Goal: Find specific page/section: Find specific page/section

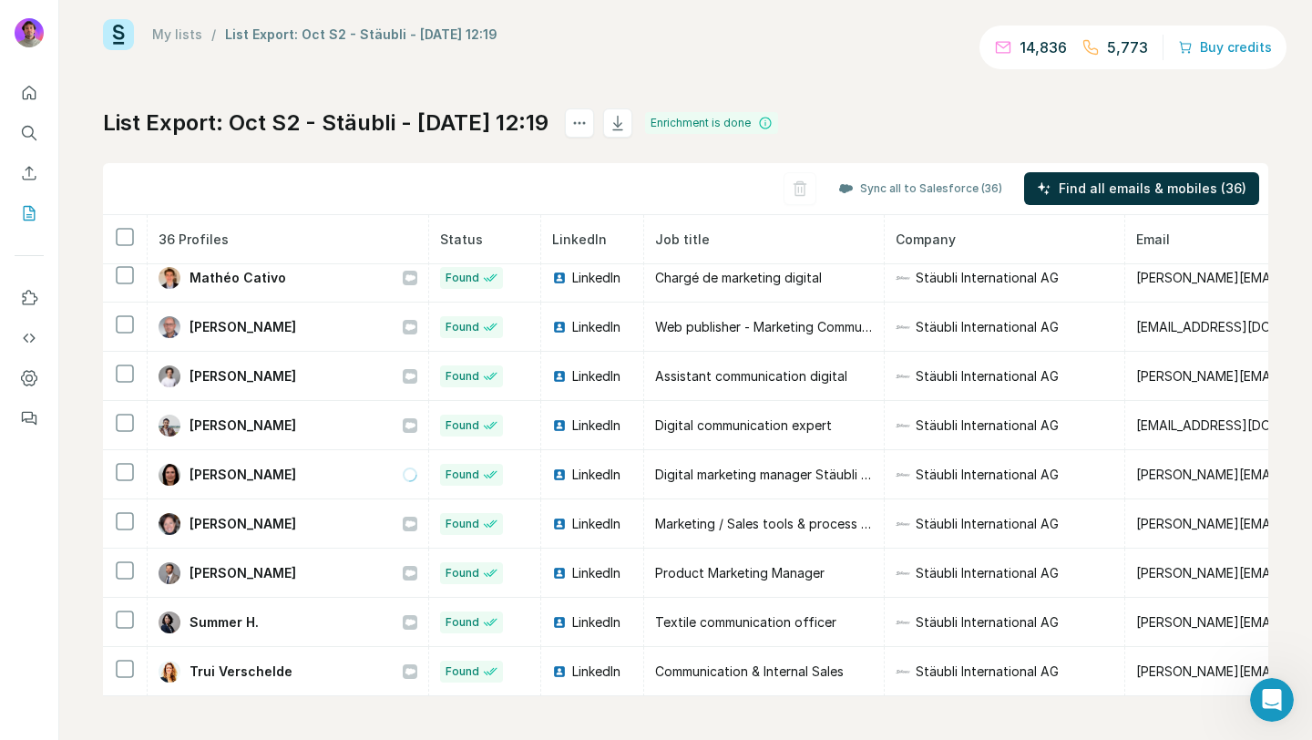
click at [352, 117] on h1 "List Export: Oct S2 - Stäubli - [DATE] 12:19" at bounding box center [326, 122] width 446 height 29
copy h1 "Stäubli"
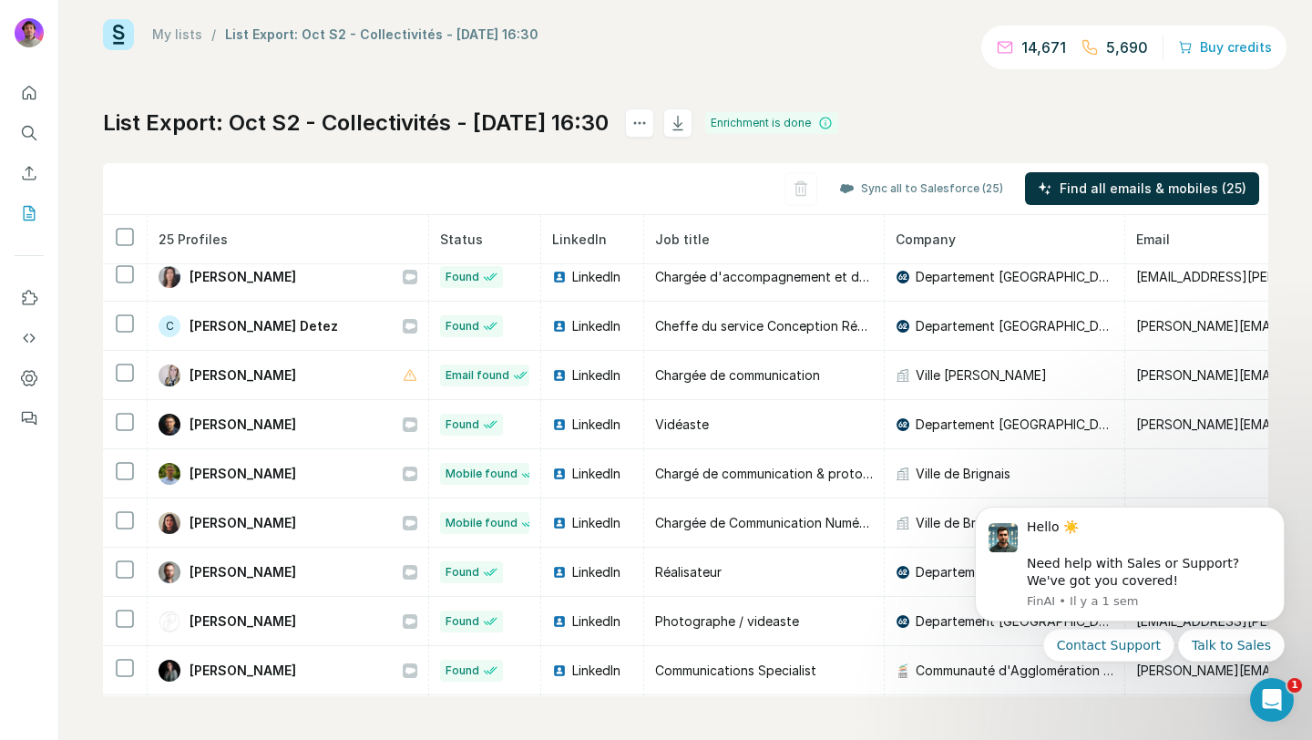
scroll to position [364, 0]
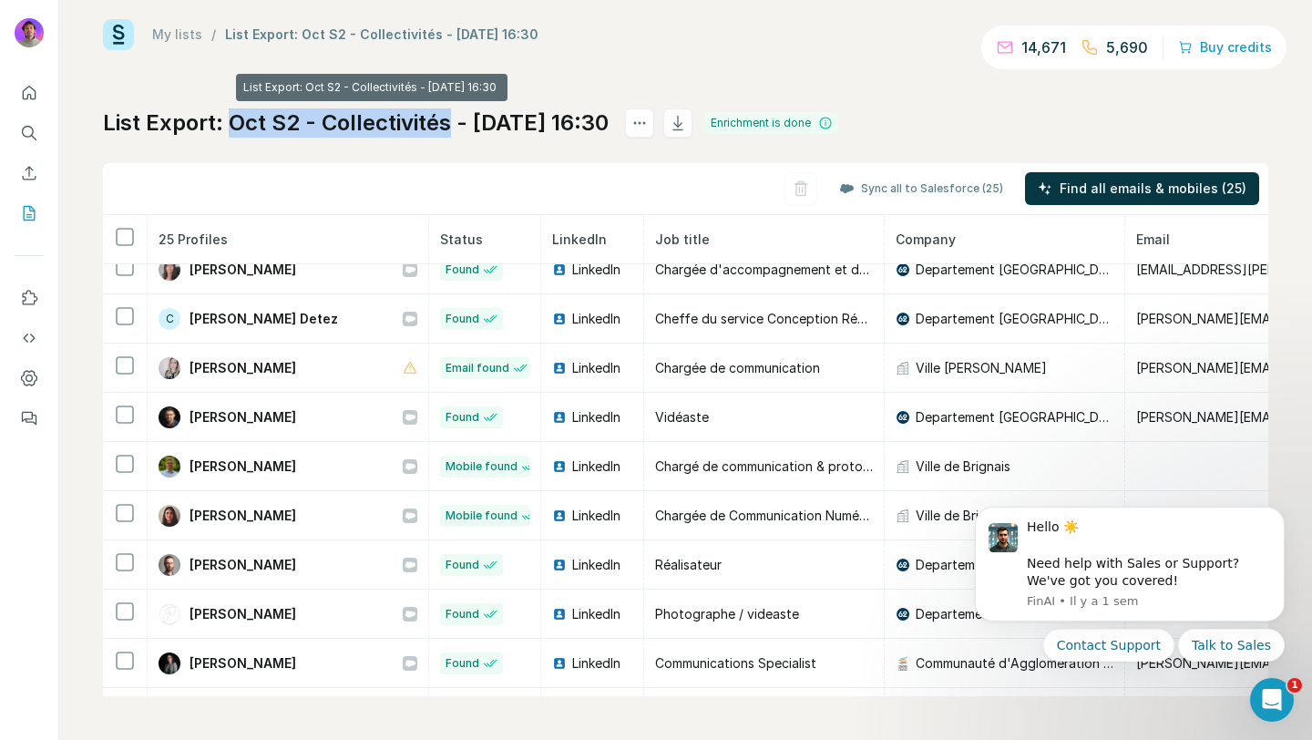
copy h1 "Oct S2 - Collectivités"
drag, startPoint x: 451, startPoint y: 127, endPoint x: 238, endPoint y: 122, distance: 213.3
click at [238, 122] on h1 "List Export: Oct S2 - Collectivités - 06/10/2025 16:30" at bounding box center [356, 122] width 506 height 29
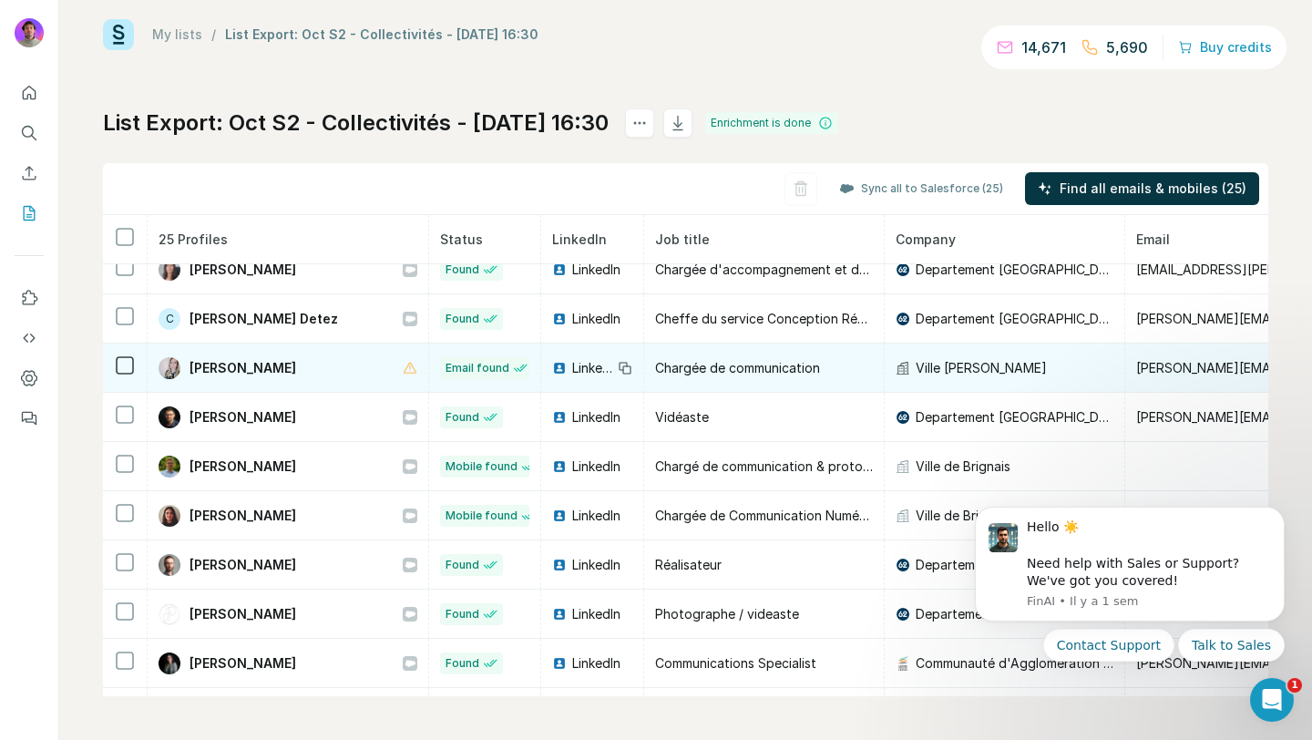
click at [990, 373] on div "Ville de Marck" at bounding box center [1005, 368] width 218 height 18
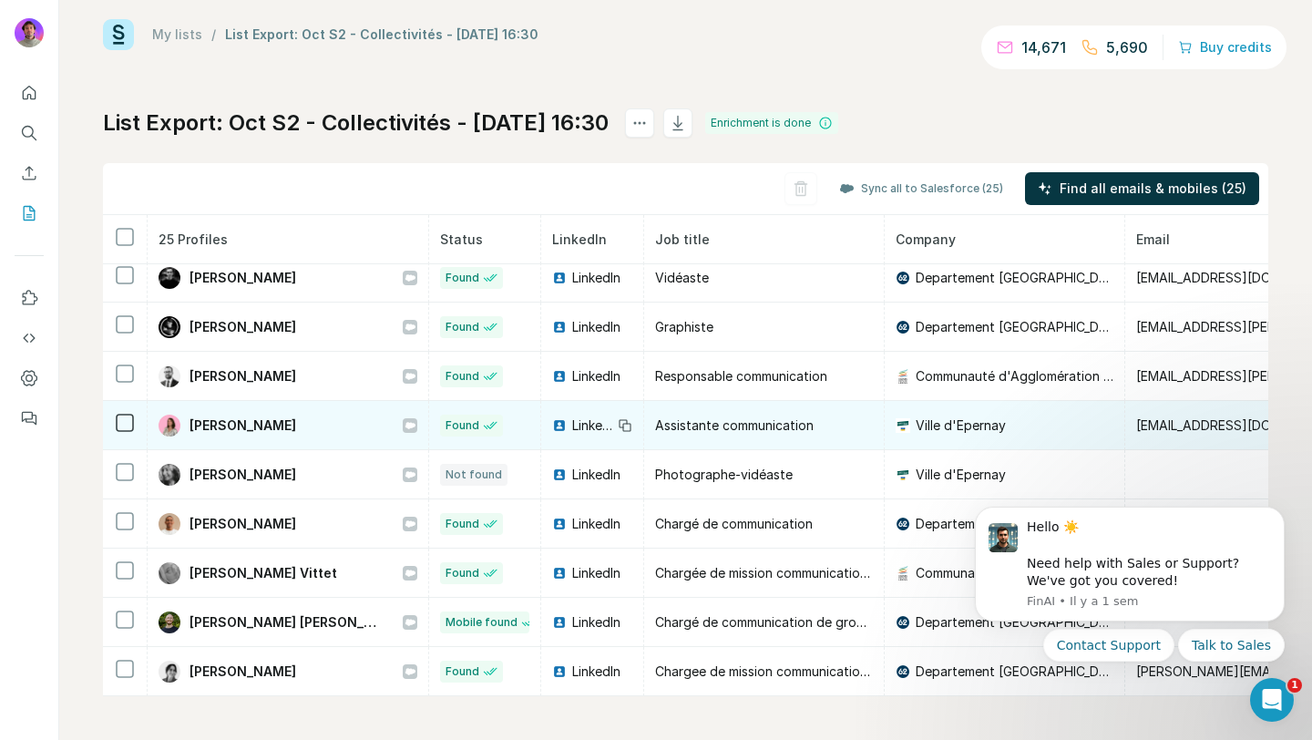
scroll to position [330, 0]
